Goal: Information Seeking & Learning: Learn about a topic

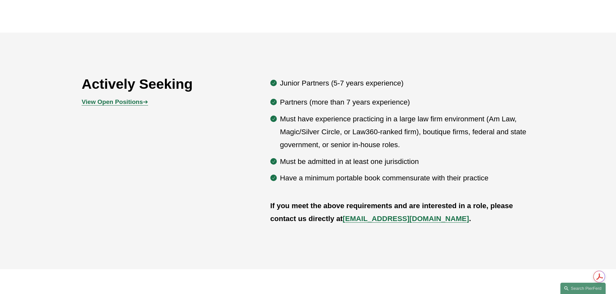
scroll to position [388, 0]
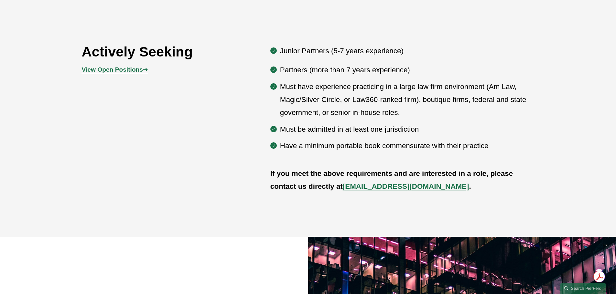
click at [122, 69] on strong "View Open Positions" at bounding box center [112, 69] width 61 height 7
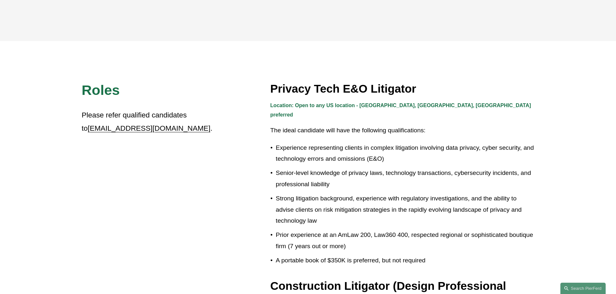
scroll to position [162, 0]
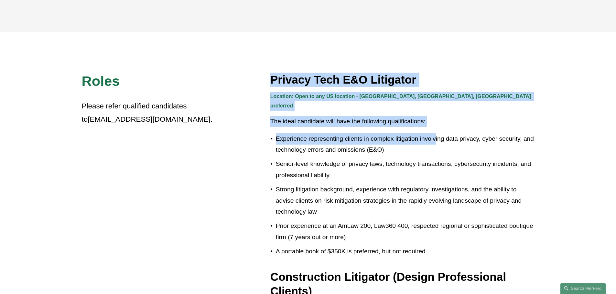
drag, startPoint x: 269, startPoint y: 80, endPoint x: 436, endPoint y: 120, distance: 171.7
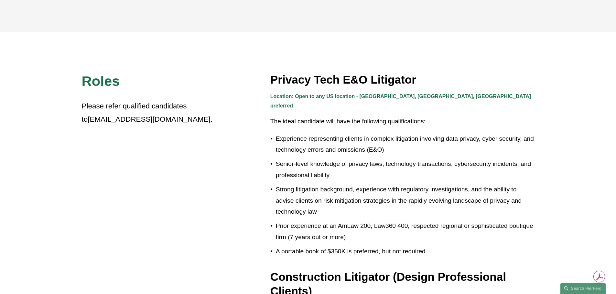
click at [380, 184] on p "Strong litigation background, experience with regulatory investigations, and th…" at bounding box center [405, 201] width 259 height 34
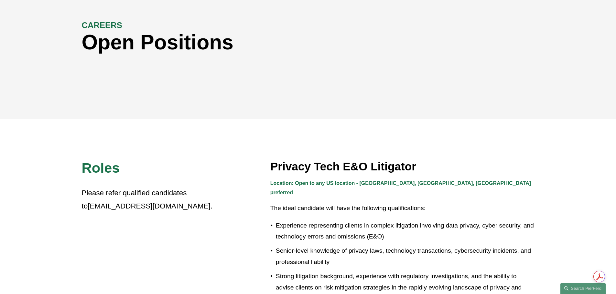
scroll to position [129, 0]
